Goal: Find specific fact: Find contact information

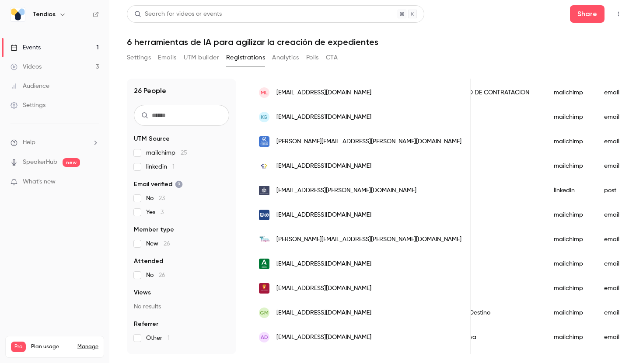
scroll to position [207, 0]
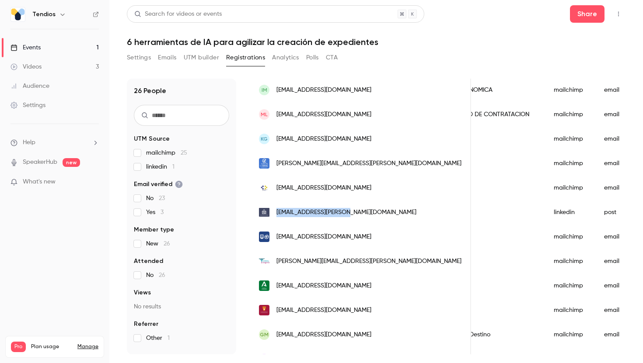
drag, startPoint x: 350, startPoint y: 212, endPoint x: 274, endPoint y: 212, distance: 76.1
click at [274, 212] on div "[EMAIL_ADDRESS][PERSON_NAME][DOMAIN_NAME]" at bounding box center [360, 212] width 221 height 24
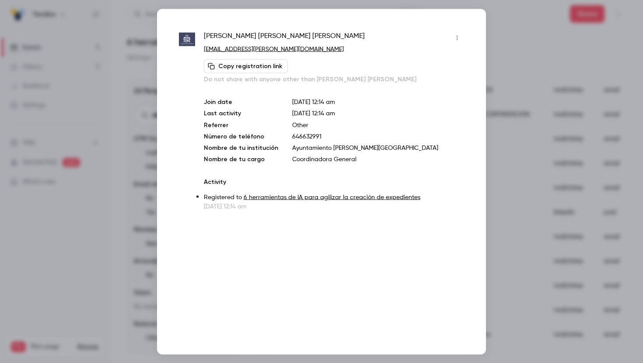
copy span "[EMAIL_ADDRESS][PERSON_NAME][DOMAIN_NAME]"
click at [511, 15] on div at bounding box center [321, 181] width 643 height 363
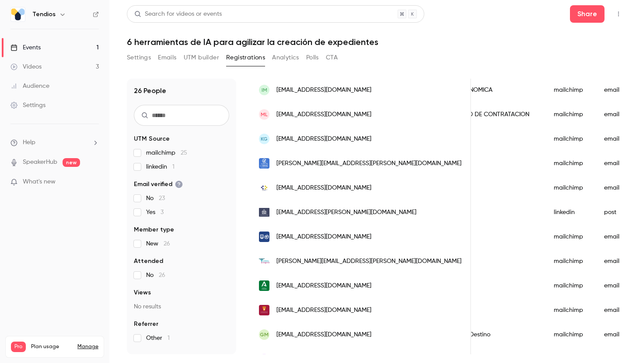
click at [57, 47] on link "Events 1" at bounding box center [54, 47] width 109 height 19
